Goal: Task Accomplishment & Management: Manage account settings

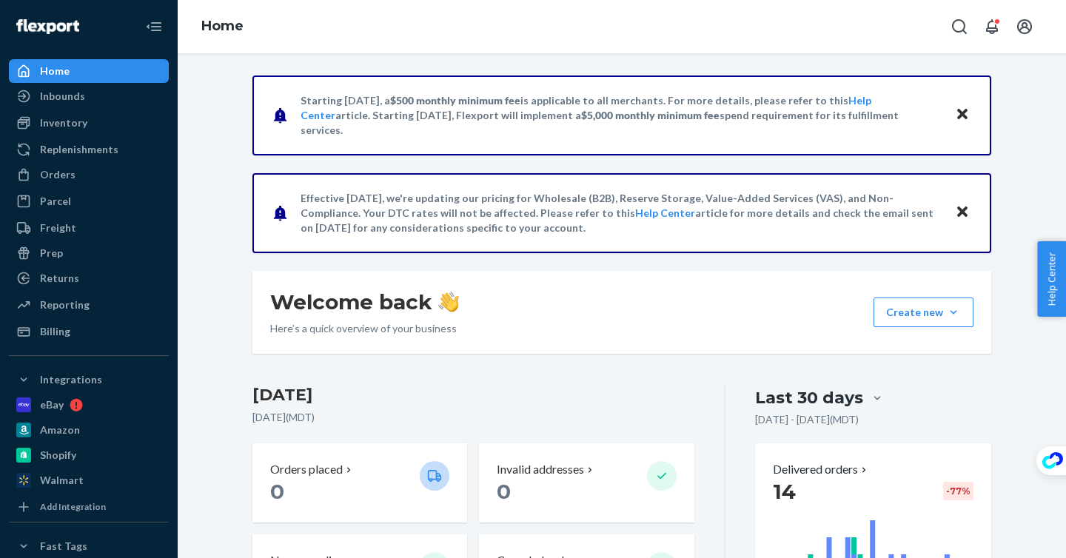
click at [334, 120] on p "Starting [DATE], a $500 monthly minimum fee is applicable to all merchants. For…" at bounding box center [620, 115] width 640 height 44
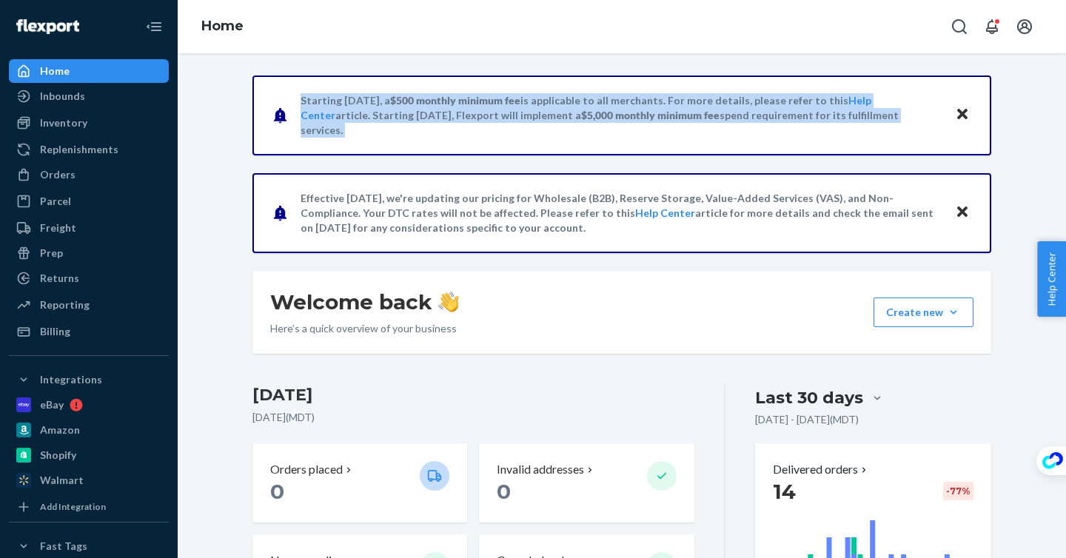
click at [334, 120] on p "Starting [DATE], a $500 monthly minimum fee is applicable to all merchants. For…" at bounding box center [620, 115] width 640 height 44
click at [332, 125] on p "Starting [DATE], a $500 monthly minimum fee is applicable to all merchants. For…" at bounding box center [620, 115] width 640 height 44
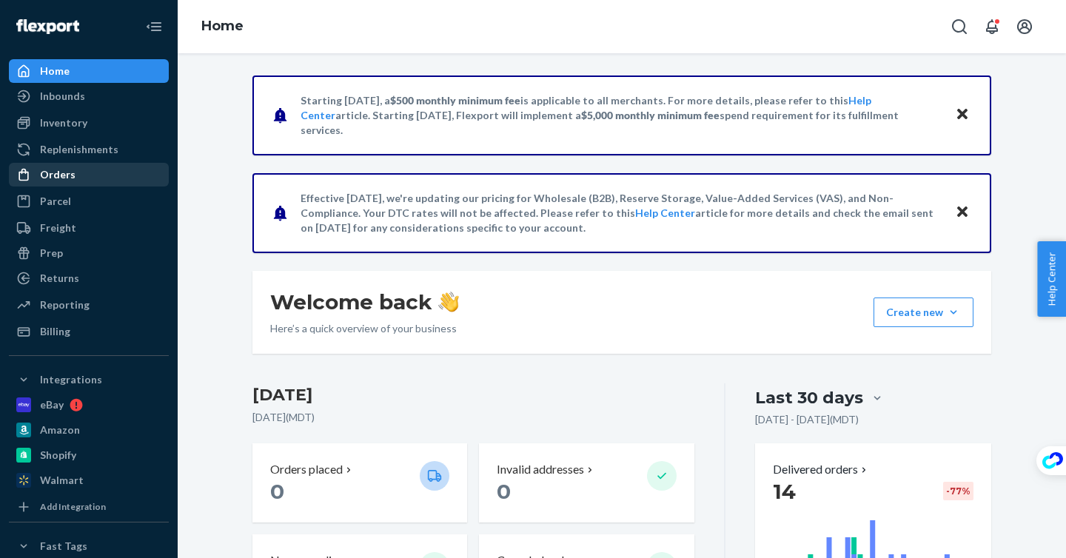
click at [123, 181] on div "Orders" at bounding box center [88, 174] width 157 height 21
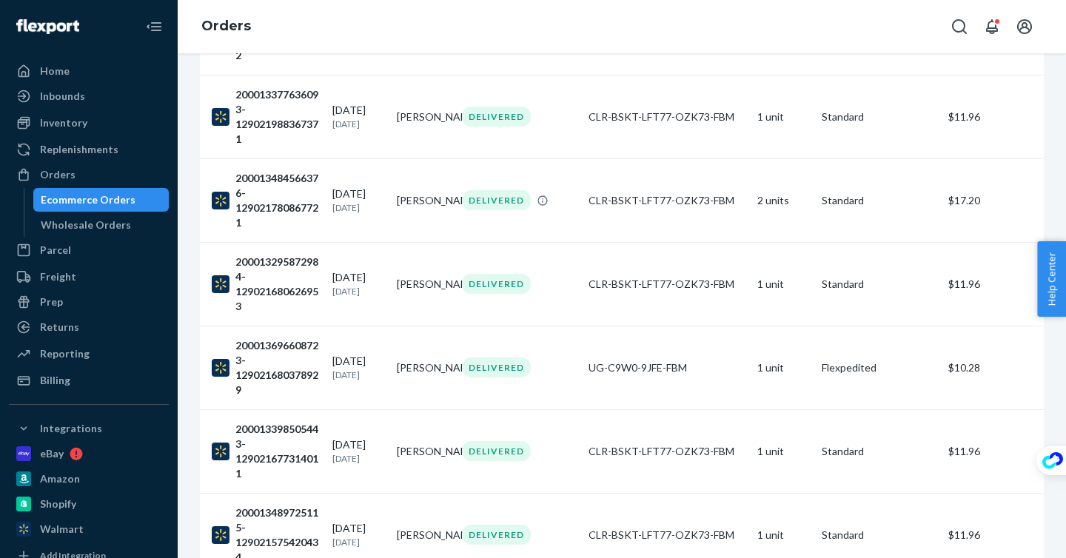
scroll to position [734, 0]
